Goal: Navigation & Orientation: Go to known website

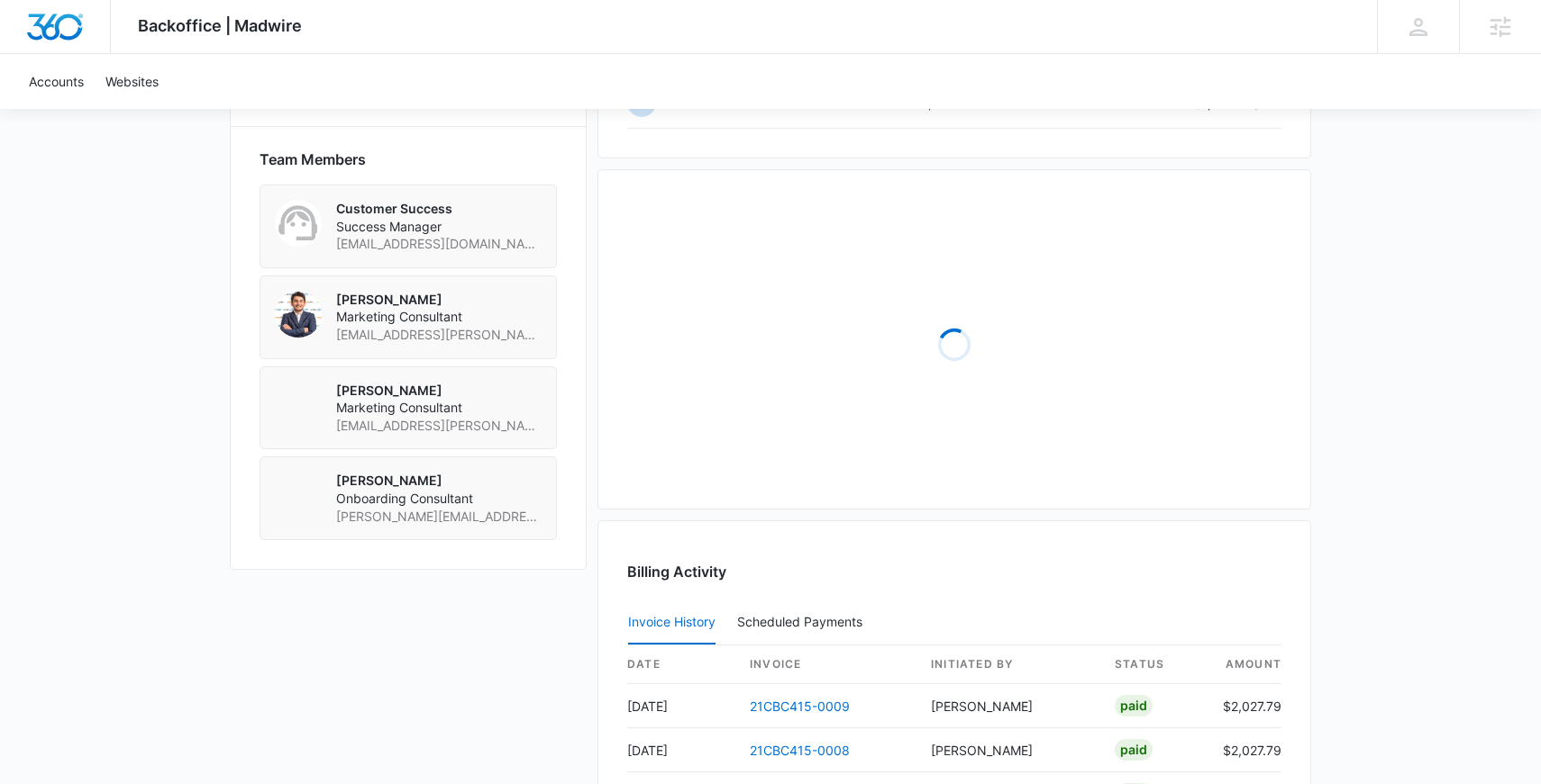
scroll to position [993, 0]
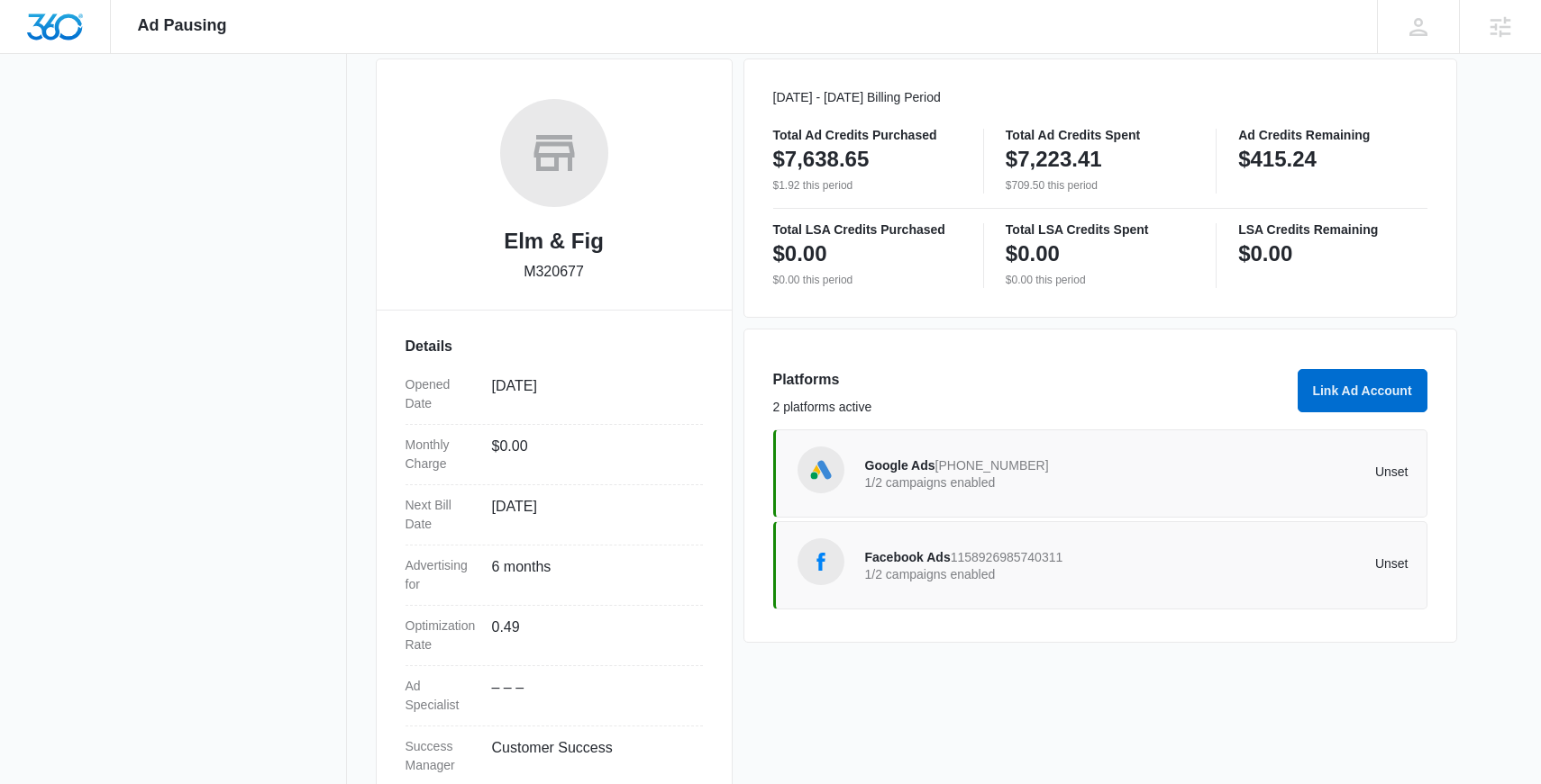
scroll to position [300, 0]
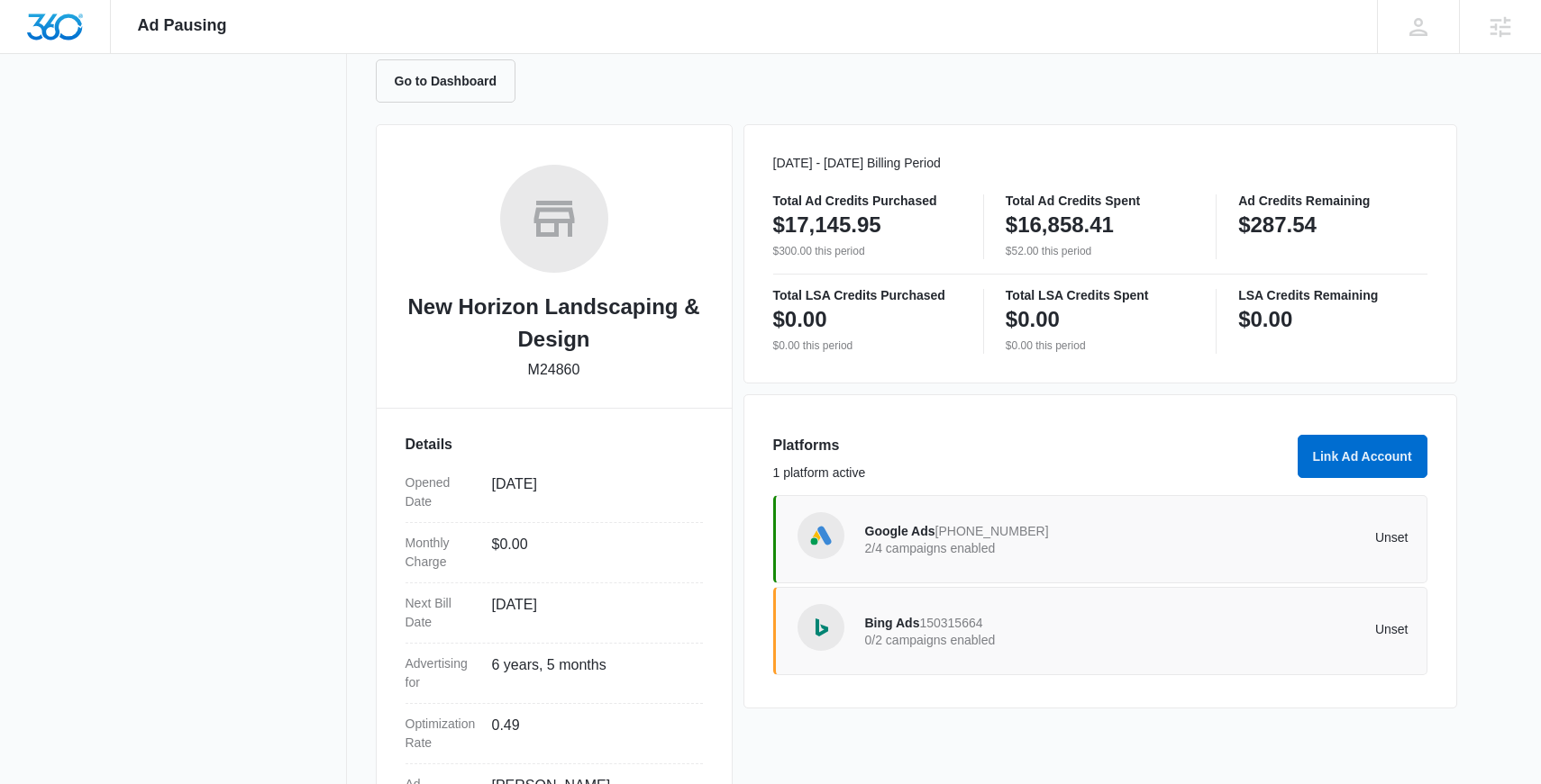
scroll to position [179, 0]
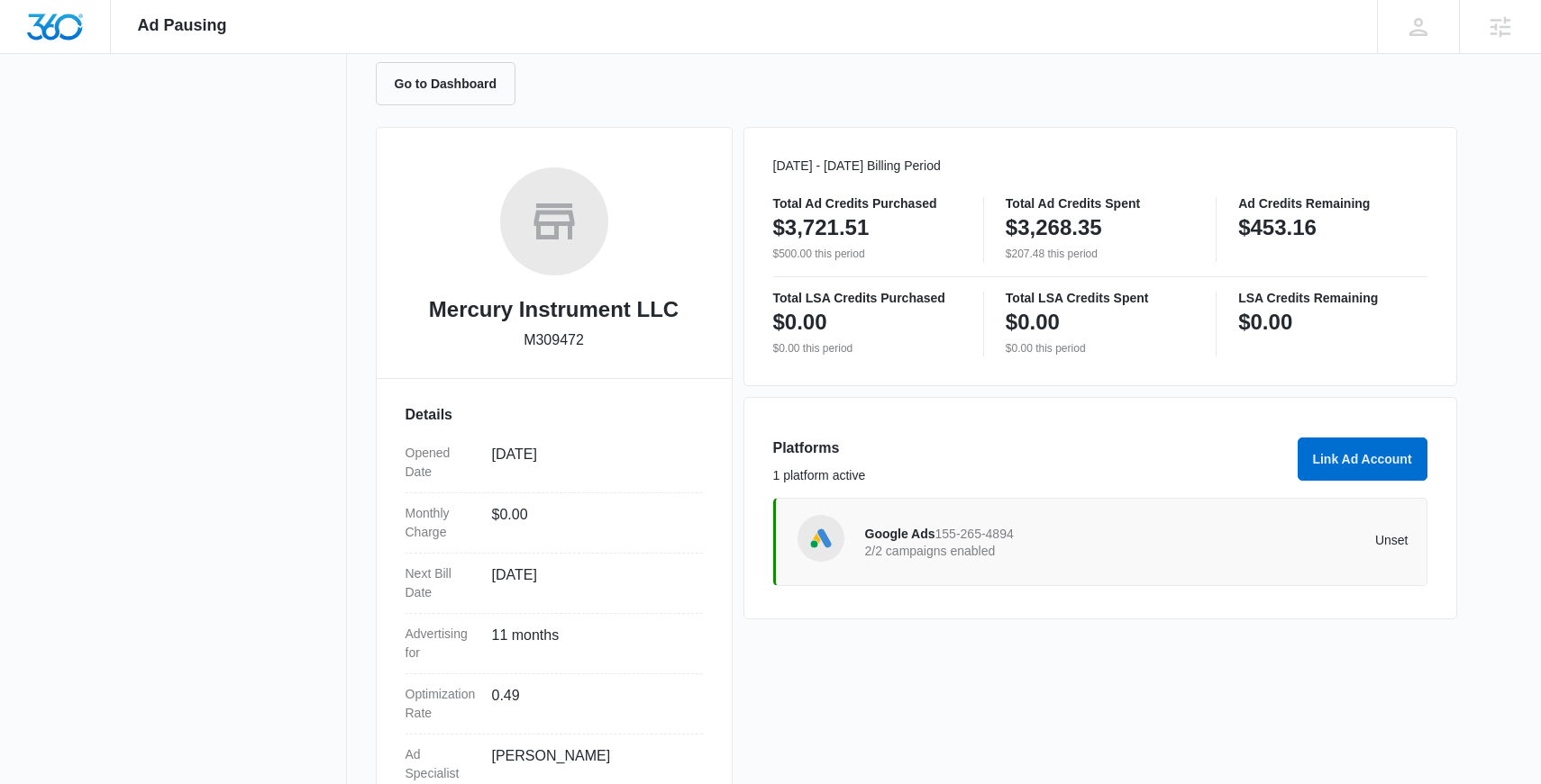
scroll to position [184, 0]
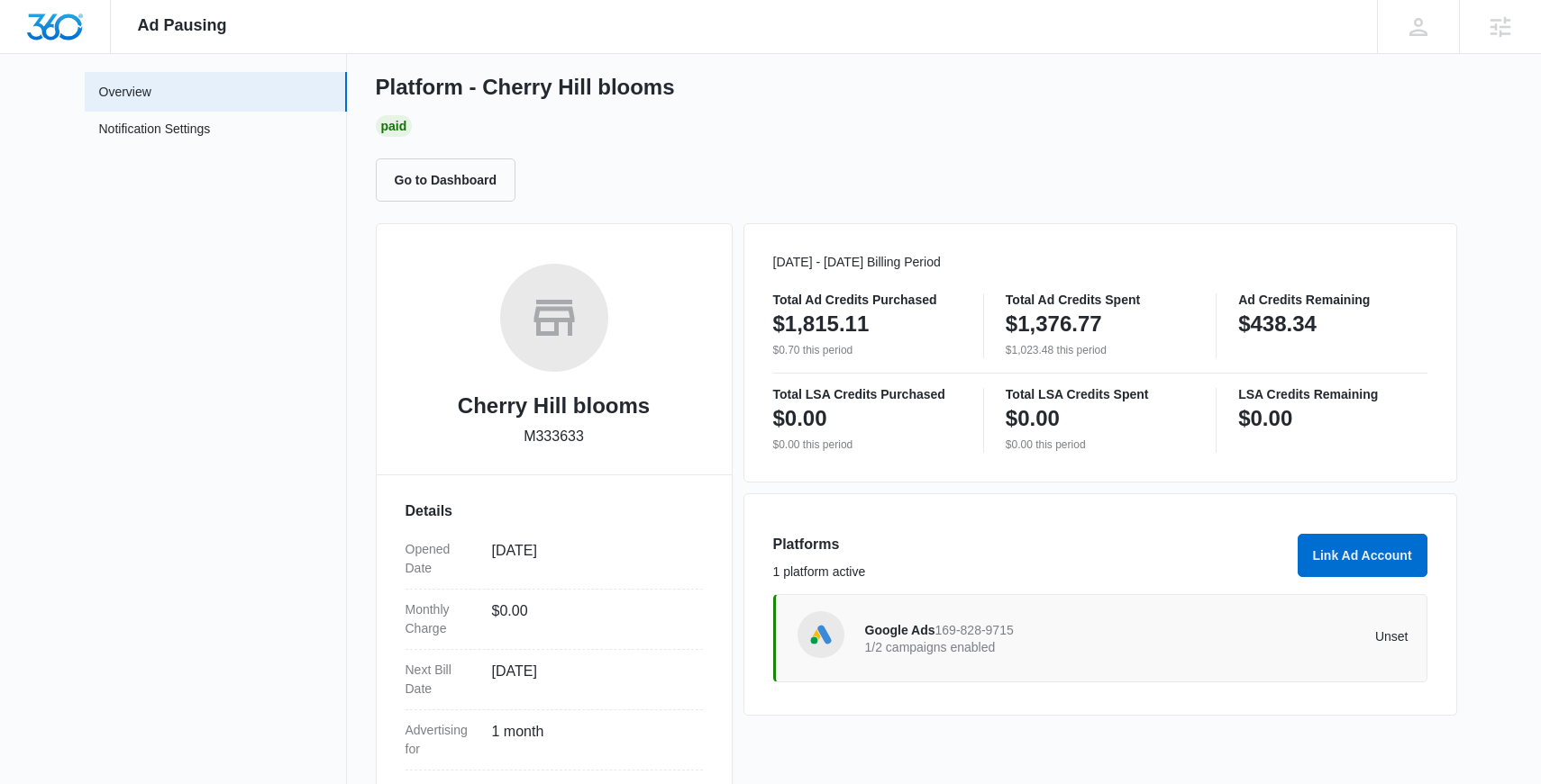
scroll to position [110, 0]
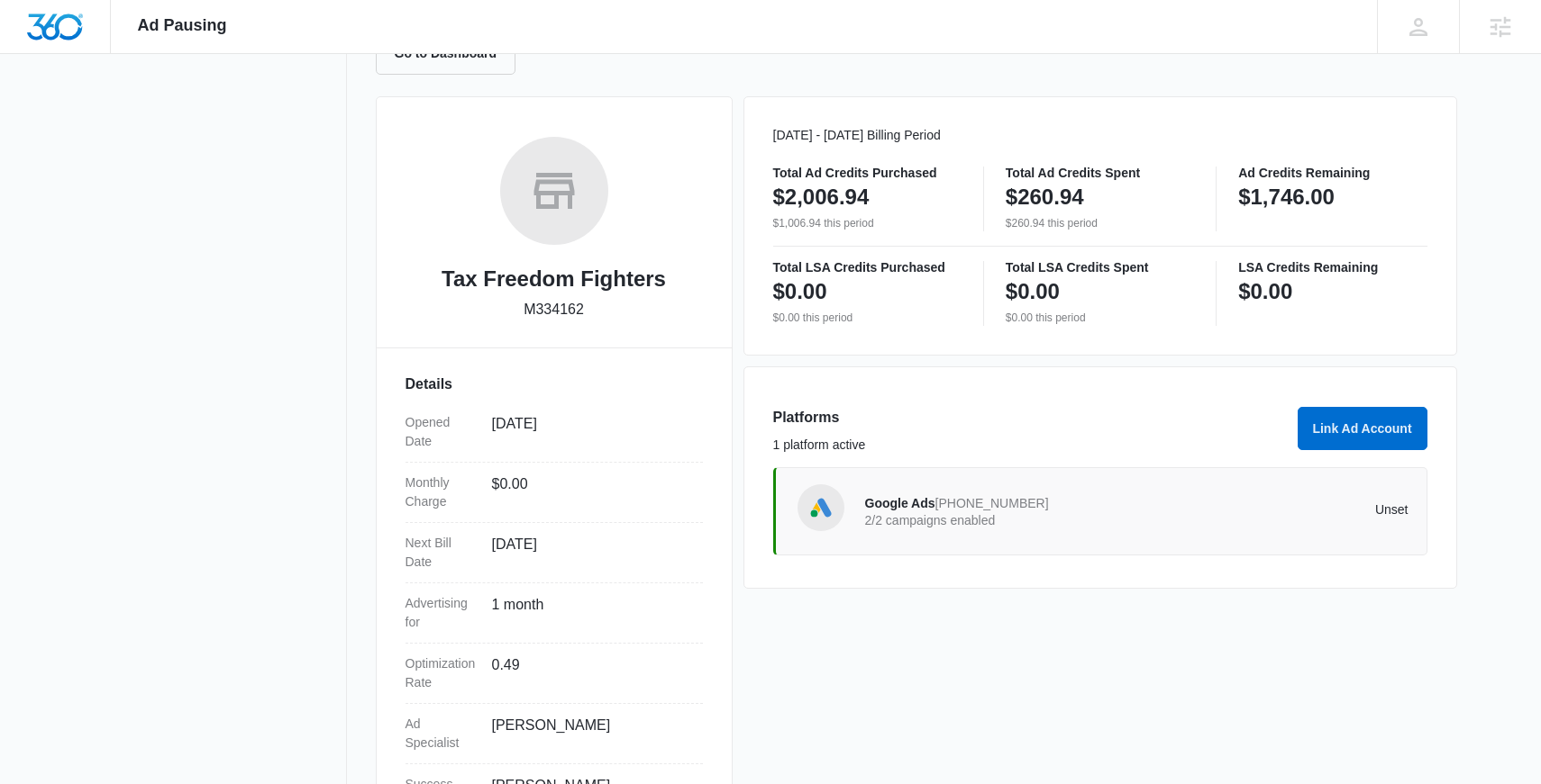
scroll to position [180, 0]
